Goal: Check status

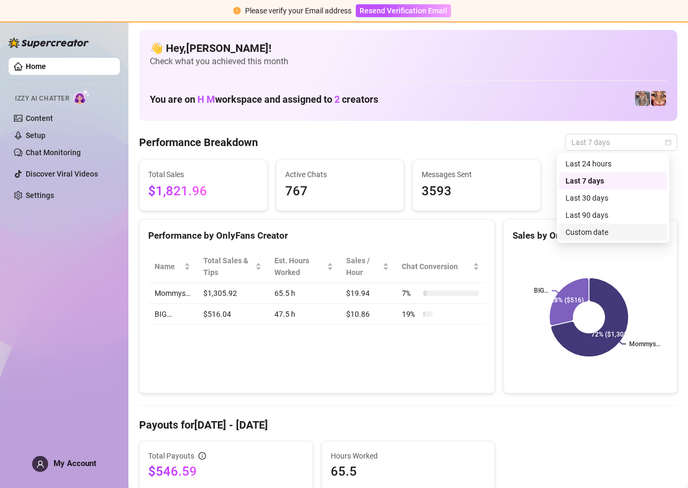
click at [608, 233] on div "Custom date" at bounding box center [613, 232] width 95 height 12
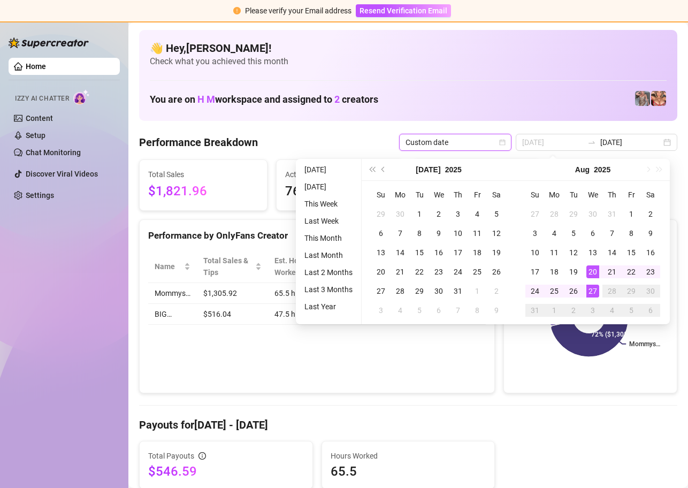
type input "[DATE]"
click at [594, 291] on div "27" at bounding box center [592, 291] width 13 height 13
type input "[DATE]"
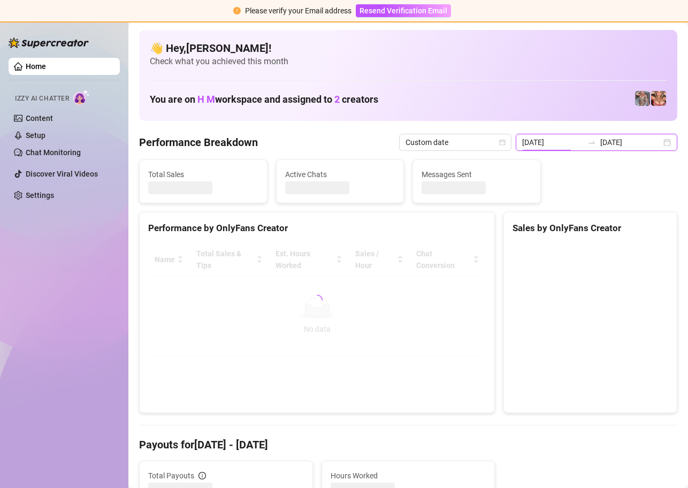
click at [567, 140] on input "[DATE]" at bounding box center [552, 142] width 61 height 12
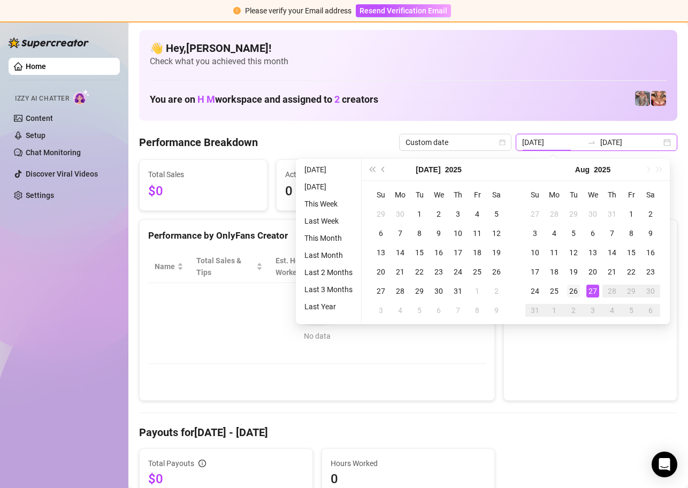
type input "[DATE]"
click at [574, 291] on div "26" at bounding box center [573, 291] width 13 height 13
type input "[DATE]"
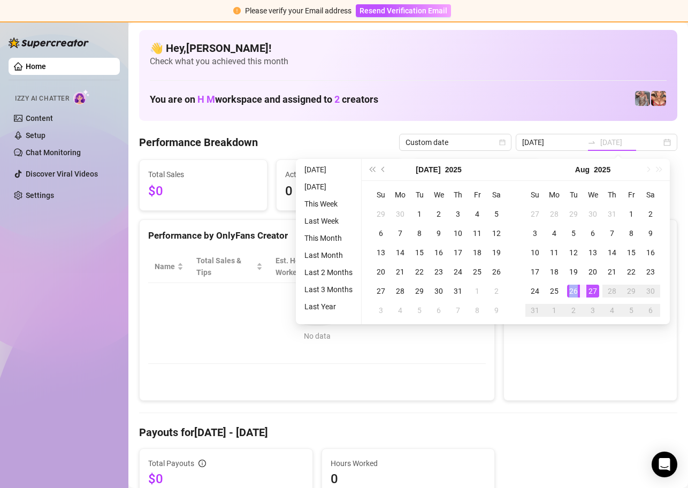
type input "[DATE]"
